Goal: Transaction & Acquisition: Download file/media

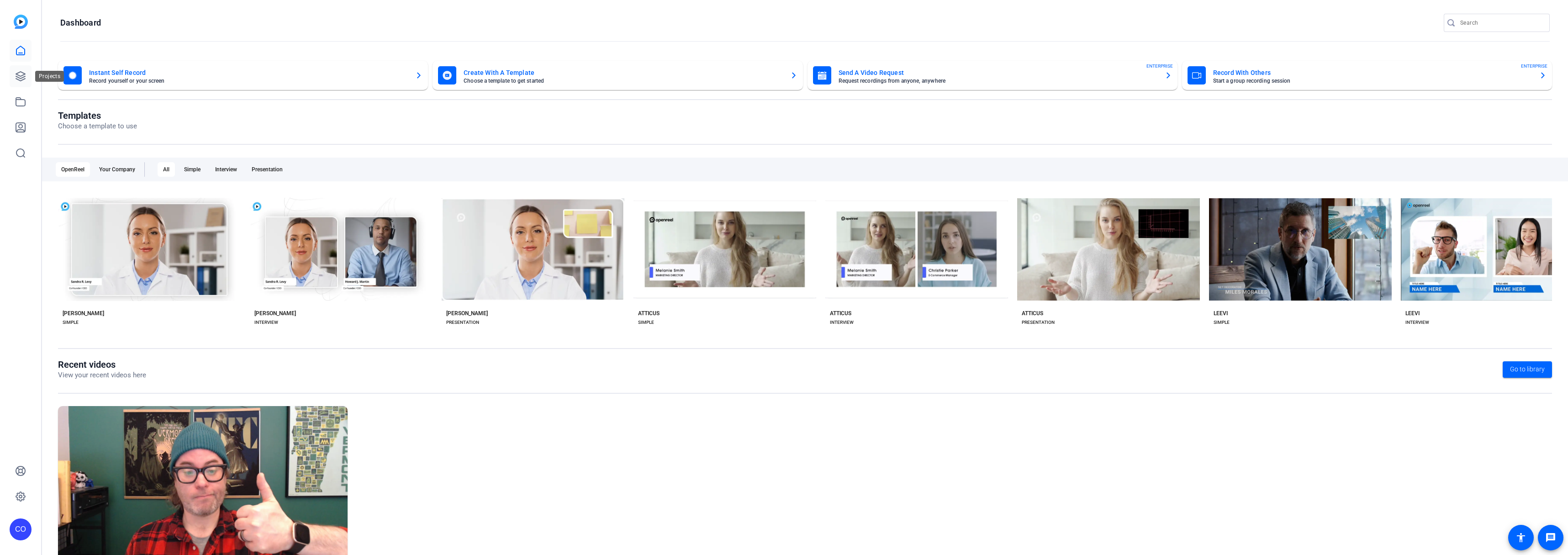
click at [22, 77] on icon at bounding box center [21, 76] width 11 height 11
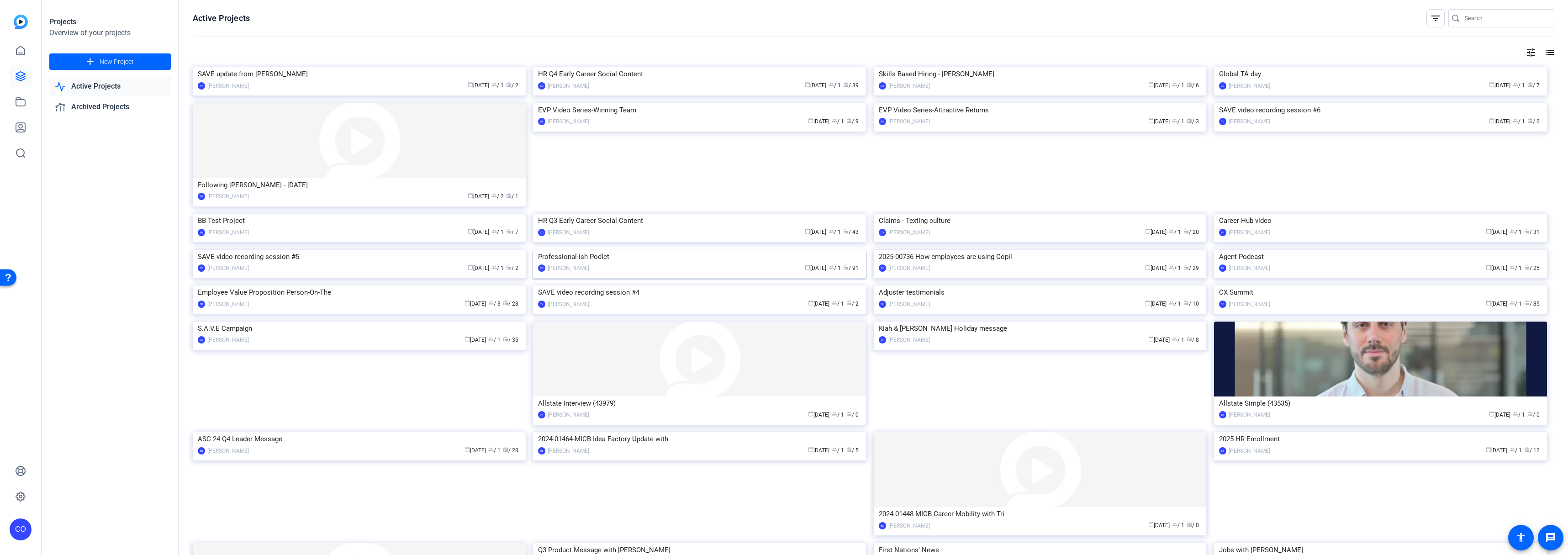
click at [696, 250] on img at bounding box center [699, 250] width 333 height 0
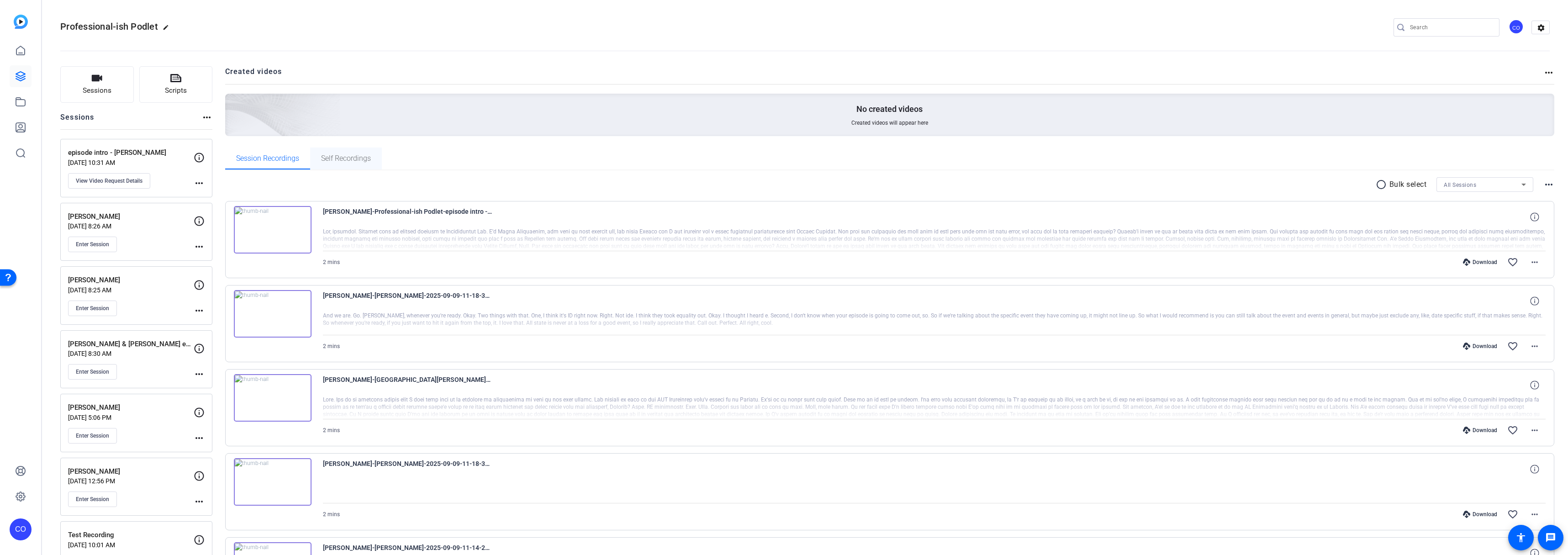
click at [343, 161] on span "Self Recordings" at bounding box center [346, 158] width 50 height 7
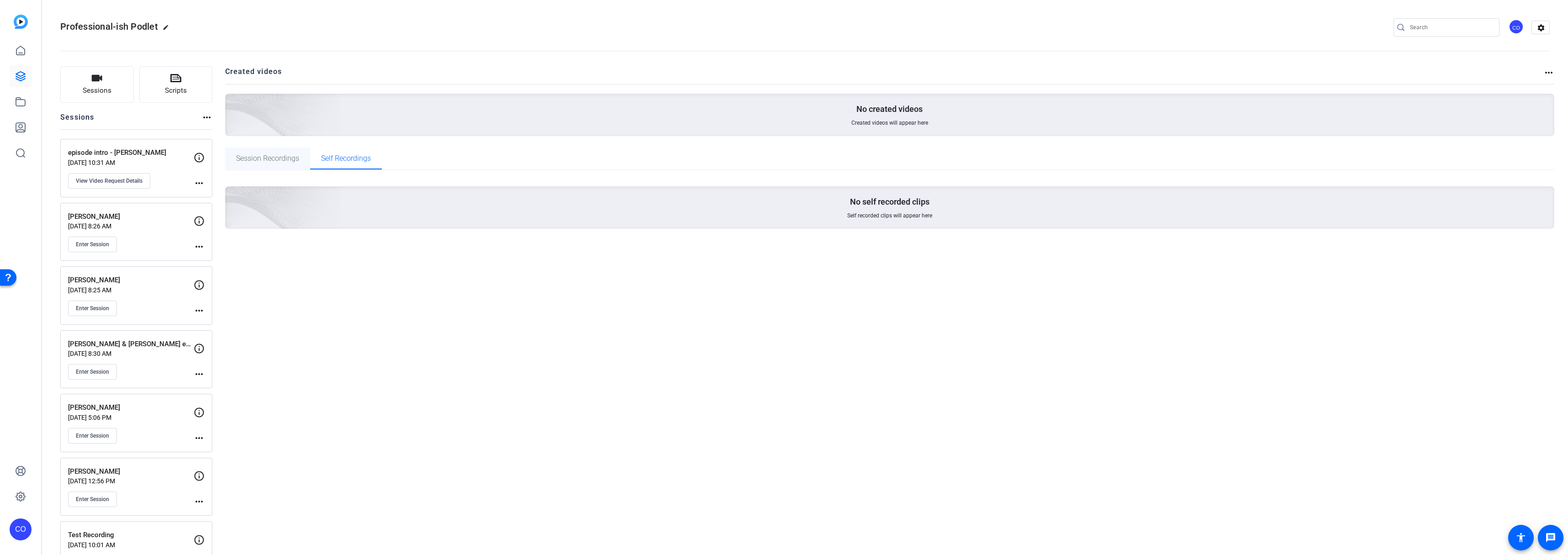
click at [278, 159] on span "Session Recordings" at bounding box center [268, 158] width 63 height 7
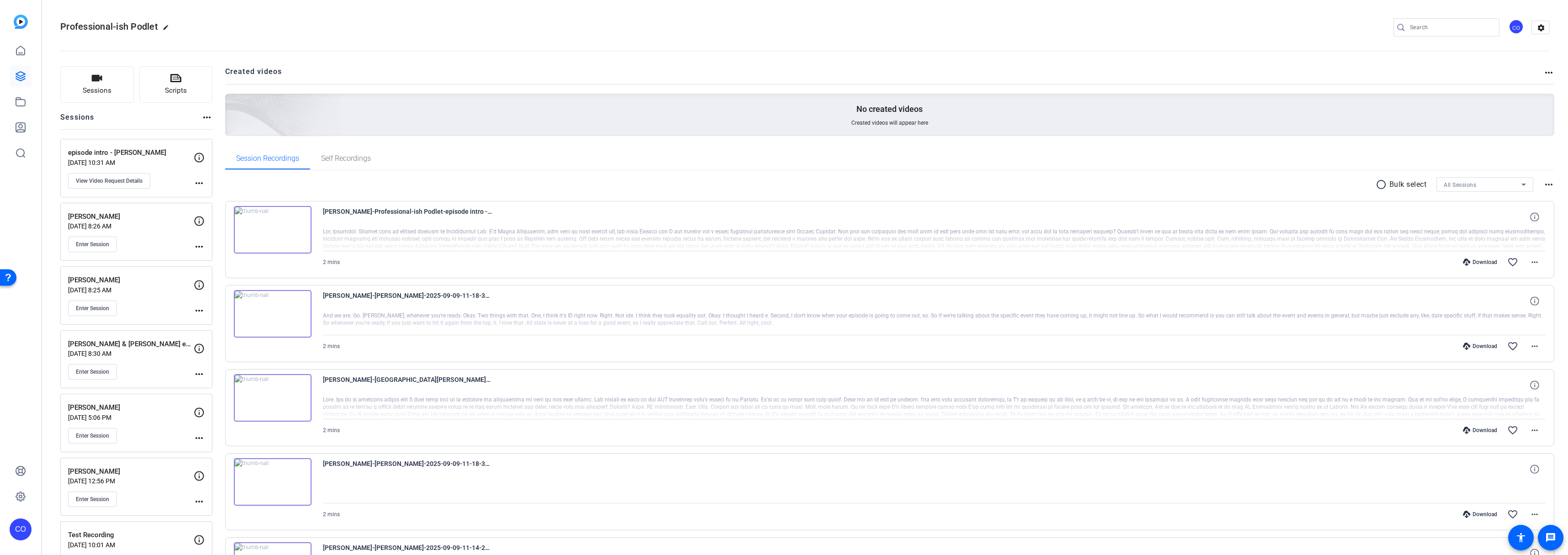
click at [269, 229] on img at bounding box center [273, 229] width 78 height 47
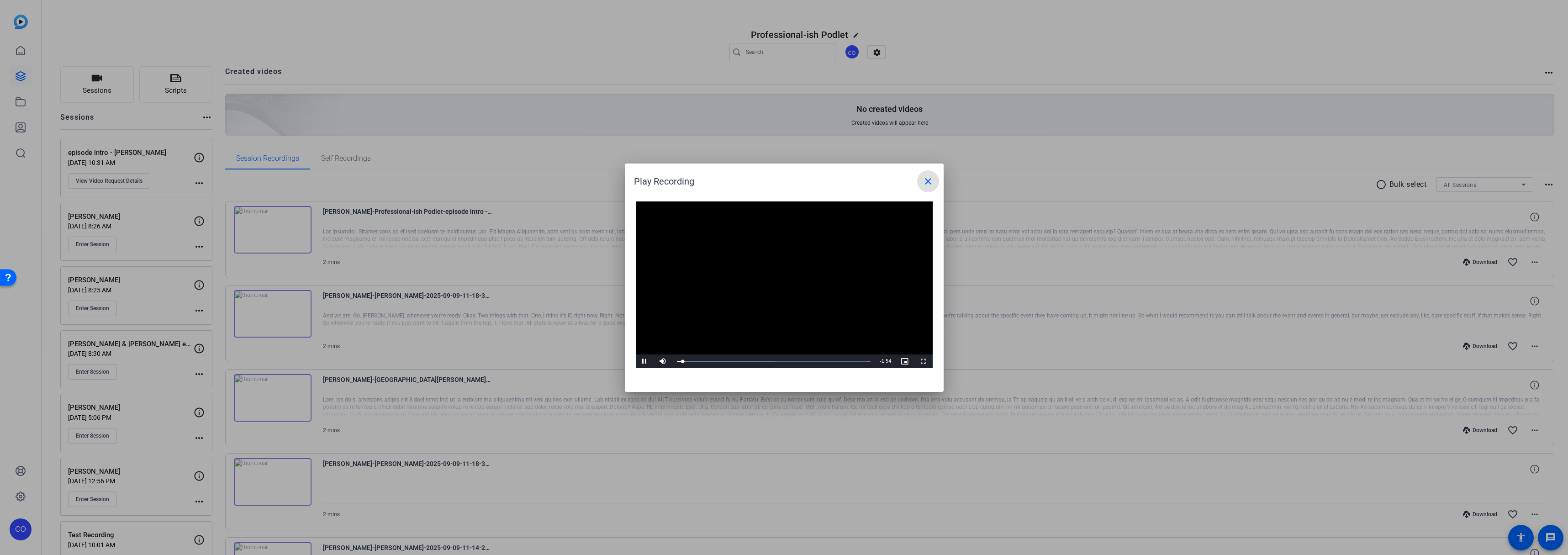
click at [929, 177] on mat-icon "close" at bounding box center [928, 181] width 11 height 11
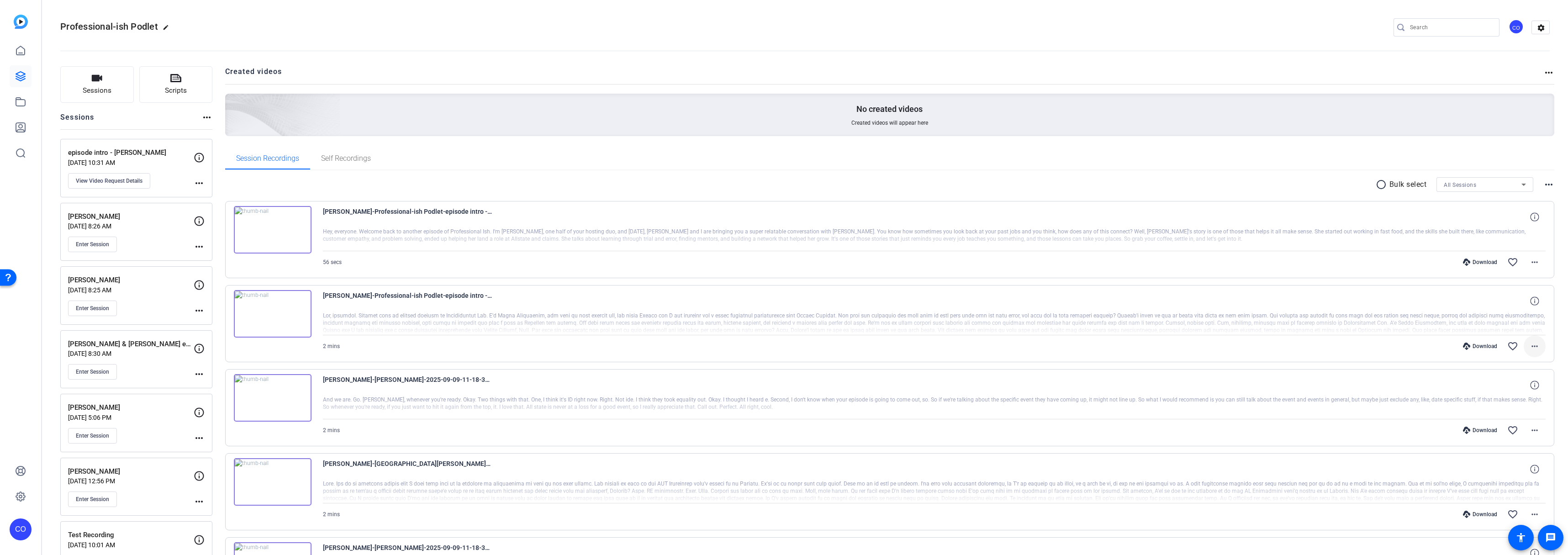
click at [1529, 344] on mat-icon "more_horiz" at bounding box center [1535, 346] width 11 height 11
click at [1517, 385] on span "Download MP4" at bounding box center [1506, 388] width 55 height 11
click at [1529, 262] on mat-icon "more_horiz" at bounding box center [1535, 262] width 11 height 11
click at [1514, 303] on span "Download MP4" at bounding box center [1506, 304] width 55 height 11
